Goal: Task Accomplishment & Management: Complete application form

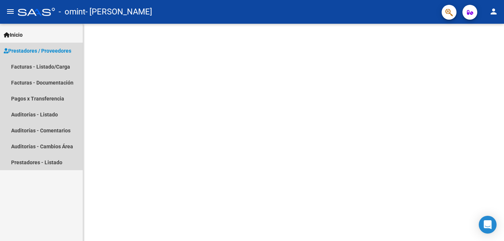
click at [55, 55] on link "Prestadores / Proveedores" at bounding box center [41, 51] width 83 height 16
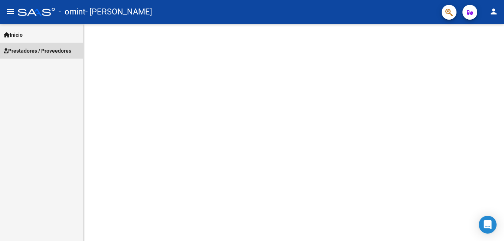
click at [55, 55] on link "Prestadores / Proveedores" at bounding box center [41, 51] width 83 height 16
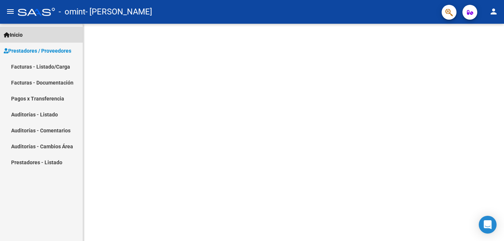
click at [37, 37] on link "Inicio" at bounding box center [41, 35] width 83 height 16
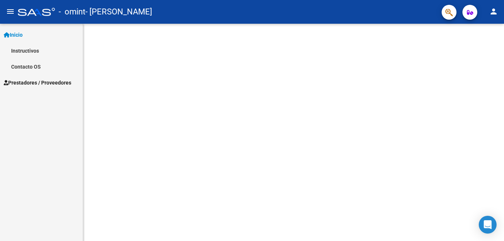
click at [42, 46] on link "Instructivos" at bounding box center [41, 51] width 83 height 16
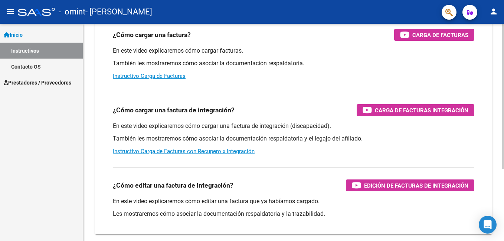
scroll to position [79, 0]
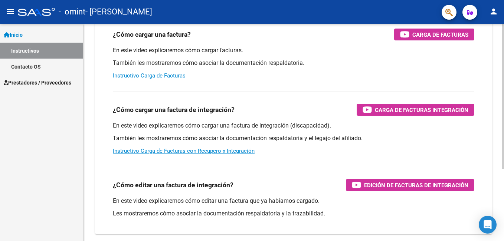
click at [501, 152] on div "Instructivos y Video Tutoriales SAAS Centro de Ayuda - Administración de O.S. C…" at bounding box center [294, 106] width 423 height 325
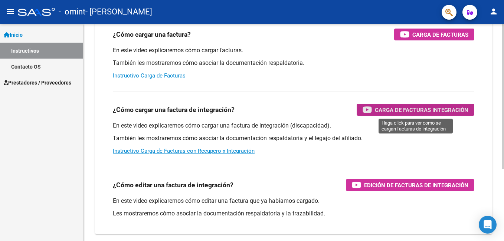
click at [452, 111] on span "Carga de Facturas Integración" at bounding box center [422, 109] width 94 height 9
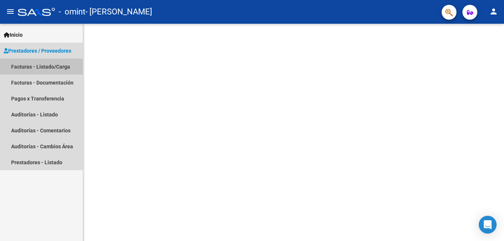
click at [58, 70] on link "Facturas - Listado/Carga" at bounding box center [41, 67] width 83 height 16
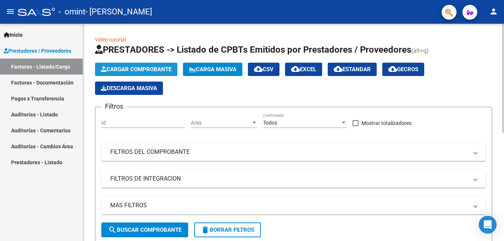
click at [160, 66] on span "Cargar Comprobante" at bounding box center [136, 69] width 70 height 7
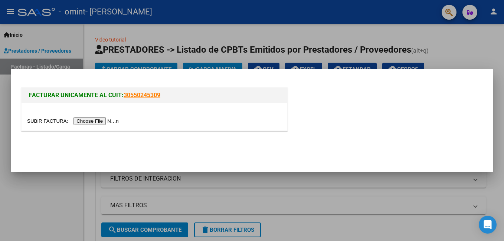
click at [92, 120] on input "file" at bounding box center [74, 121] width 94 height 8
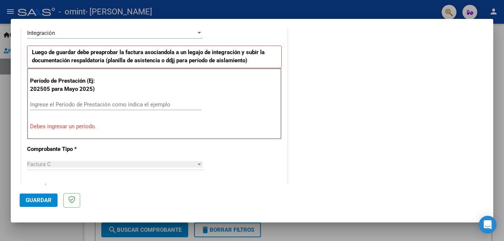
scroll to position [193, 0]
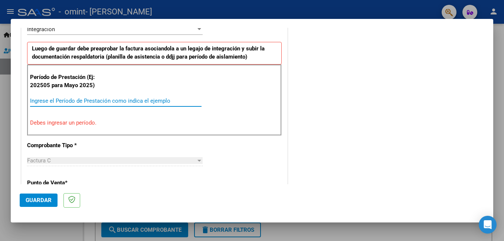
click at [156, 103] on input "Ingrese el Período de Prestación como indica el ejemplo" at bounding box center [115, 101] width 171 height 7
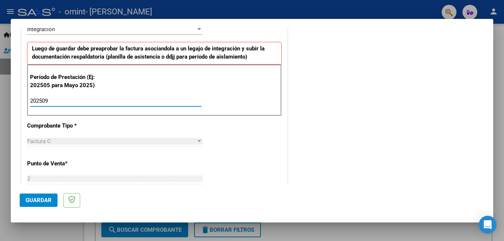
type input "202509"
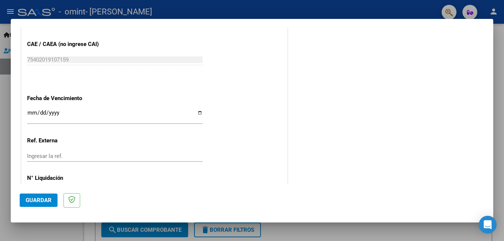
scroll to position [493, 0]
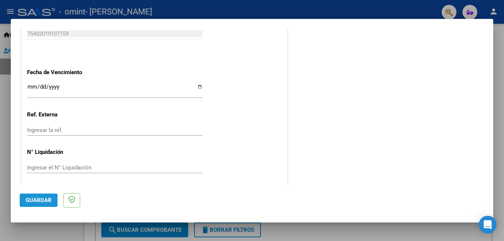
click at [43, 199] on span "Guardar" at bounding box center [39, 200] width 26 height 7
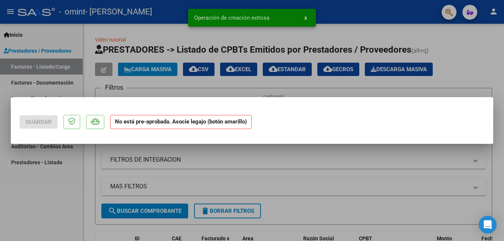
scroll to position [0, 0]
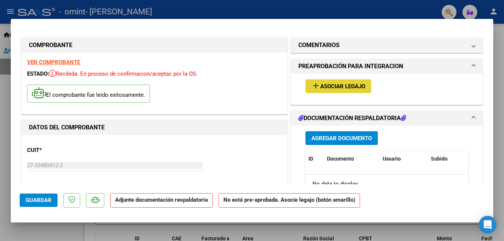
click at [328, 88] on span "Asociar Legajo" at bounding box center [342, 86] width 45 height 7
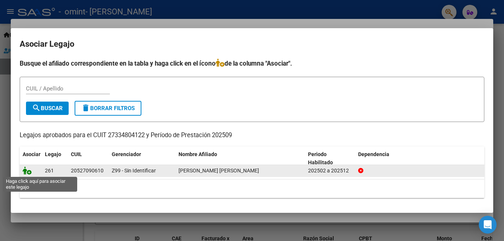
click at [30, 172] on icon at bounding box center [27, 171] width 9 height 8
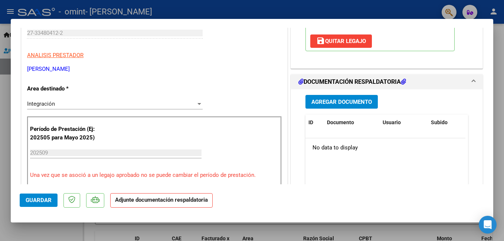
scroll to position [134, 0]
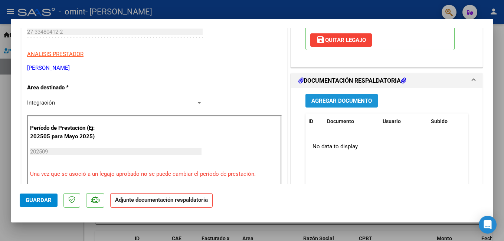
click at [352, 104] on span "Agregar Documento" at bounding box center [341, 101] width 60 height 7
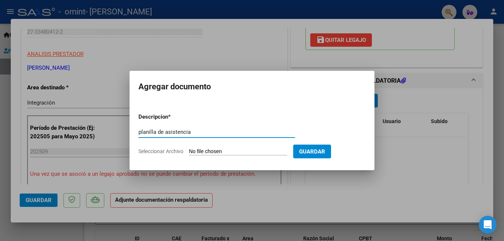
type input "planilla de asistencia"
click at [249, 145] on form "Descripcion * planilla de asistencia Escriba aquí una descripcion Seleccionar A…" at bounding box center [251, 134] width 227 height 54
click at [251, 148] on form "Descripcion * planilla de asistencia Escriba aquí una descripcion Seleccionar A…" at bounding box center [251, 134] width 227 height 54
click at [258, 151] on input "Seleccionar Archivo" at bounding box center [238, 151] width 98 height 7
type input "C:\fakepath\[PERSON_NAME] septiembre .pdf"
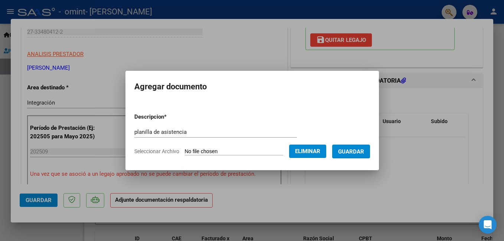
click at [349, 151] on span "Guardar" at bounding box center [351, 151] width 26 height 7
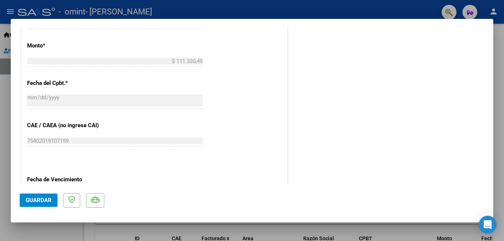
scroll to position [0, 0]
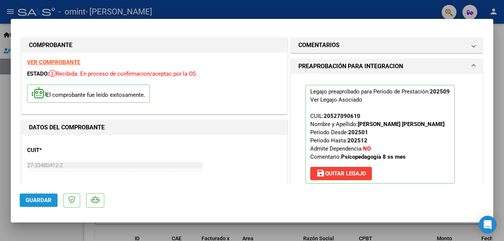
click at [47, 202] on span "Guardar" at bounding box center [39, 200] width 26 height 7
click at [400, 221] on mat-dialog-container "COMPROBANTE VER COMPROBANTE ESTADO: Recibida. En proceso de confirmacion/acepta…" at bounding box center [252, 121] width 482 height 204
click at [410, 14] on div at bounding box center [252, 120] width 504 height 241
type input "$ 0,00"
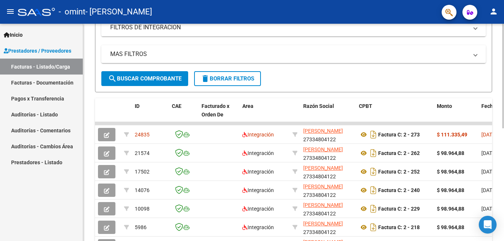
scroll to position [152, 0]
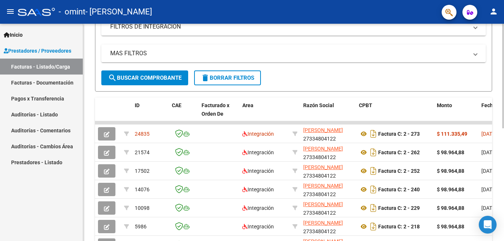
click at [504, 196] on html "menu - omint - [PERSON_NAME] person Inicio Instructivos Contacto OS Prestadores…" at bounding box center [252, 120] width 504 height 241
